Goal: Task Accomplishment & Management: Manage account settings

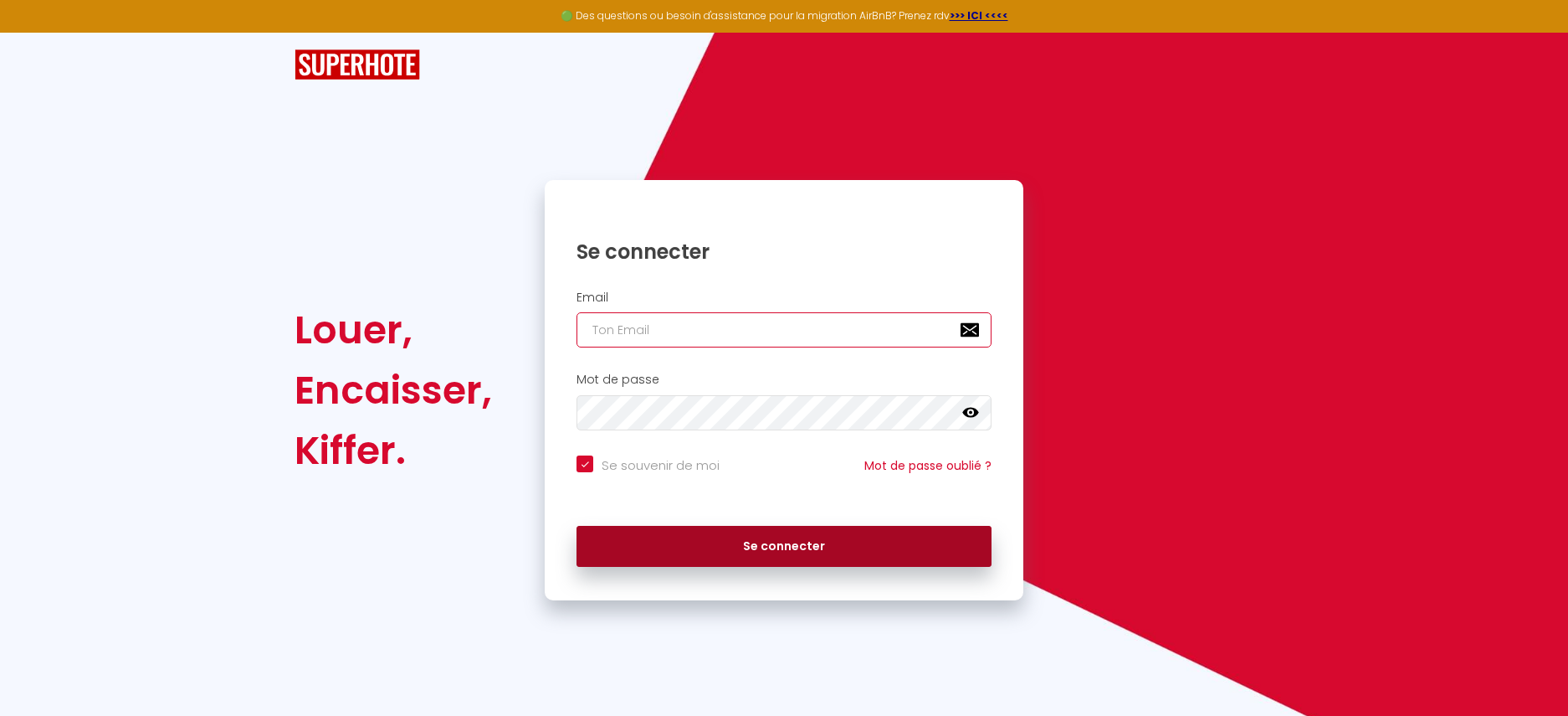
type input "[EMAIL_ADDRESS][PERSON_NAME][DOMAIN_NAME]"
click at [827, 543] on button "Se connecter" at bounding box center [784, 546] width 415 height 41
checkbox input "true"
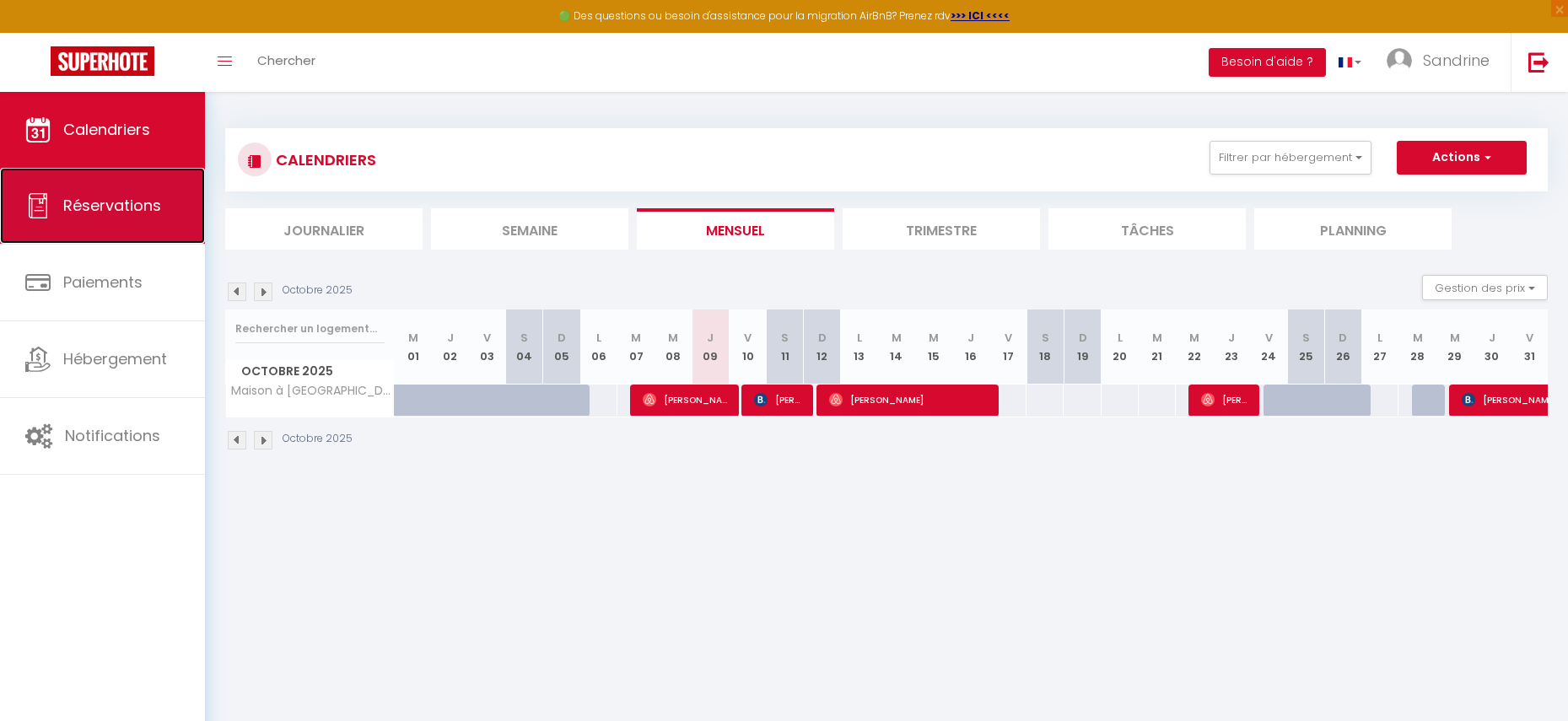
click at [152, 219] on link "Réservations" at bounding box center [102, 206] width 205 height 76
select select "not_cancelled"
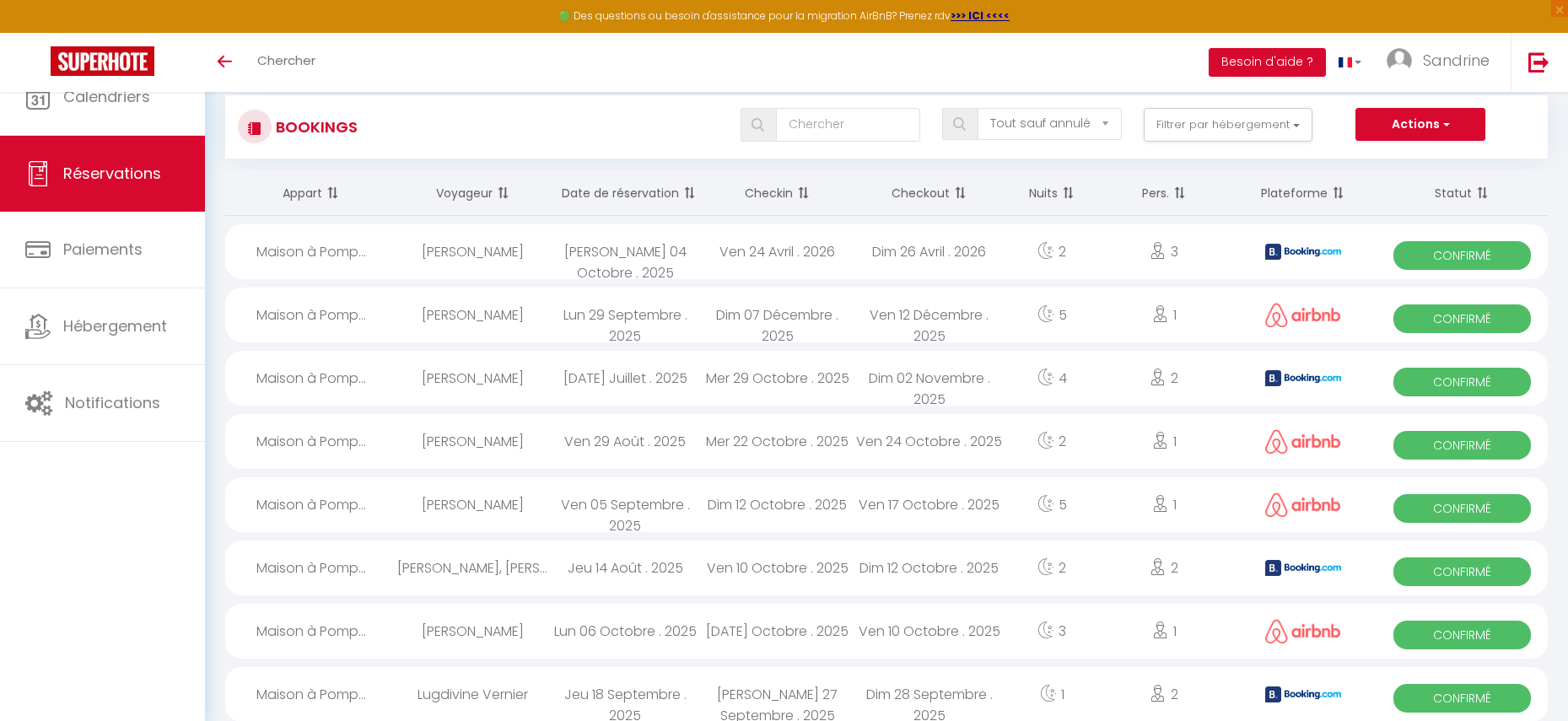
select select "not_cancelled"
